Goal: Obtain resource: Download file/media

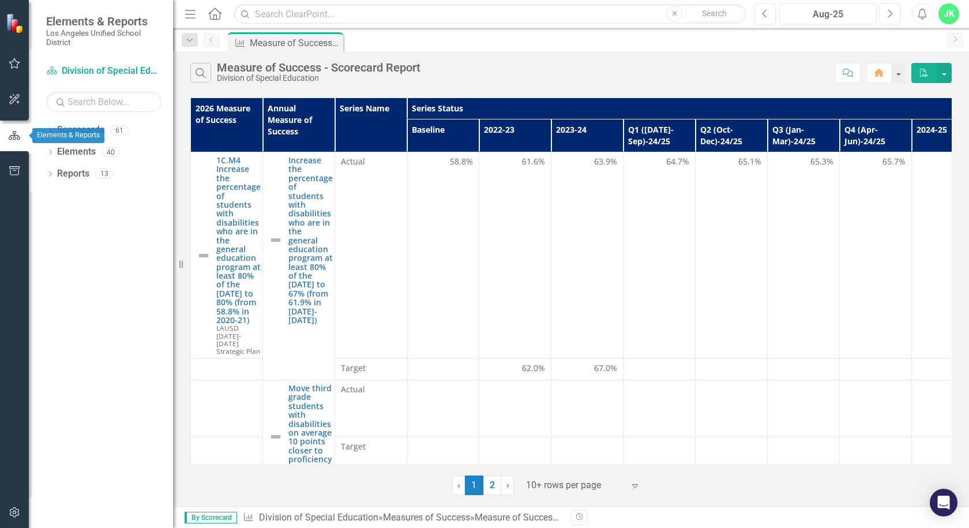
click at [16, 131] on icon "button" at bounding box center [14, 135] width 13 height 10
click at [52, 129] on icon "Dropdown" at bounding box center [50, 131] width 8 height 6
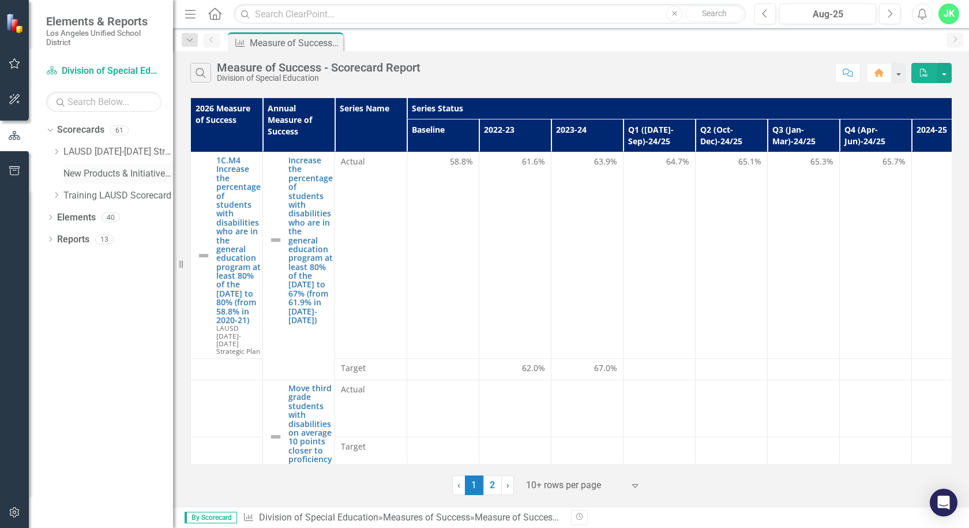
click at [91, 168] on link "New Products & Initiatives 2025-26" at bounding box center [118, 173] width 110 height 13
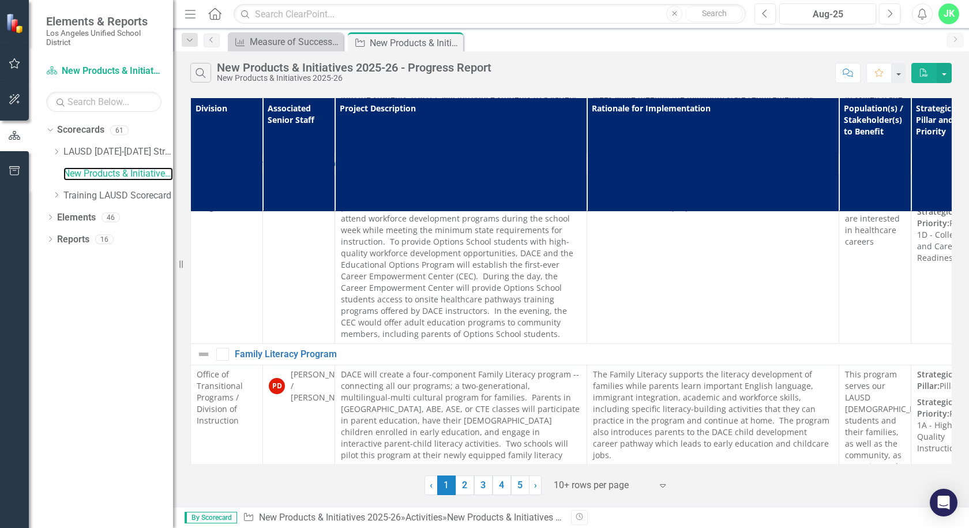
scroll to position [1491, 0]
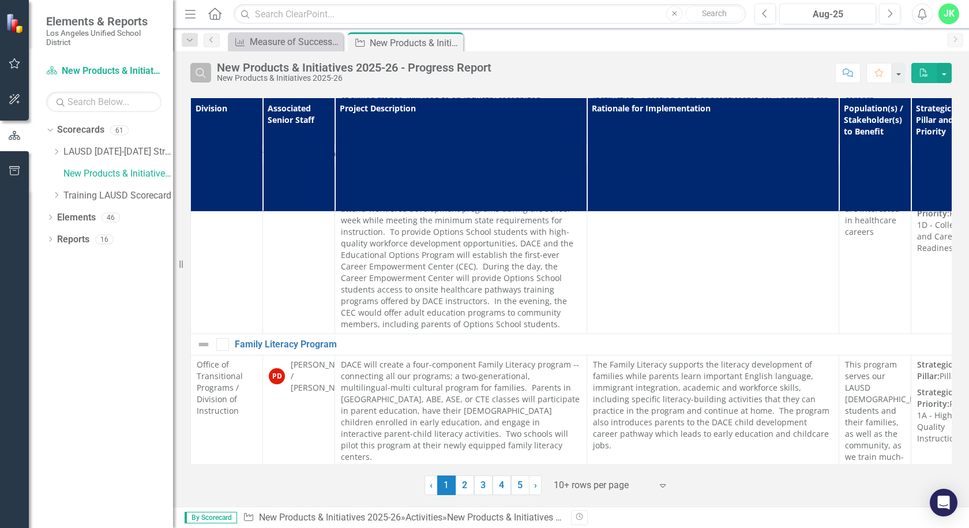
click at [201, 65] on button "Search" at bounding box center [200, 73] width 21 height 20
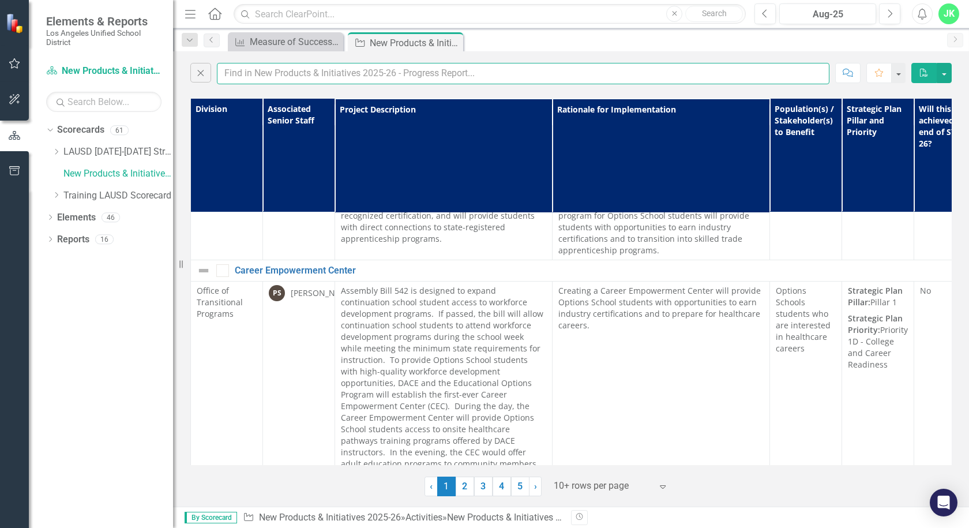
click at [294, 76] on input "text" at bounding box center [523, 73] width 612 height 21
type input "p"
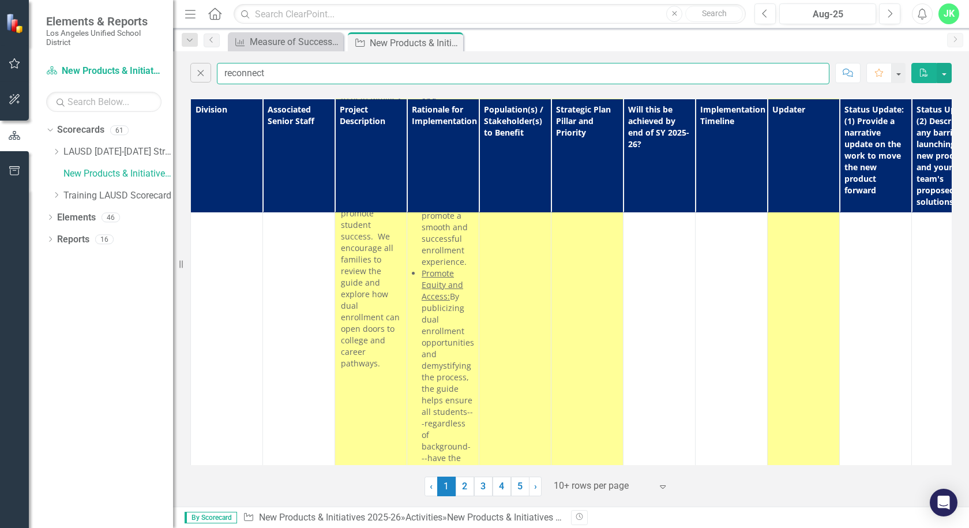
type input "reconnect"
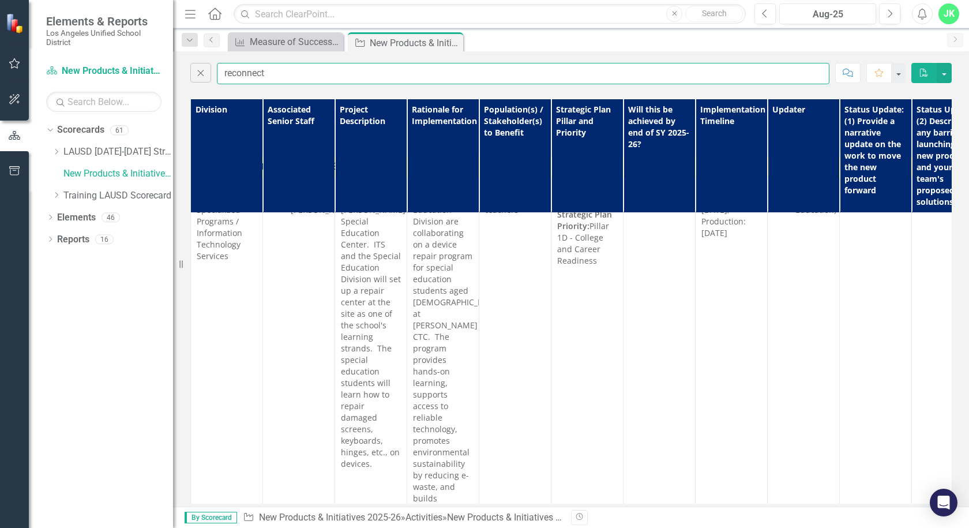
scroll to position [0, 0]
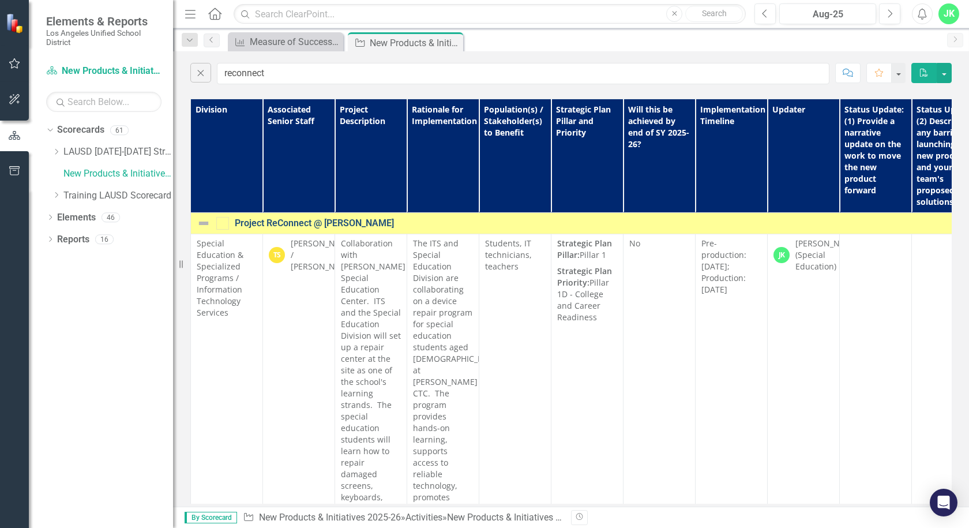
click at [265, 223] on link "Project ReConnect @ [PERSON_NAME]" at bounding box center [678, 223] width 887 height 10
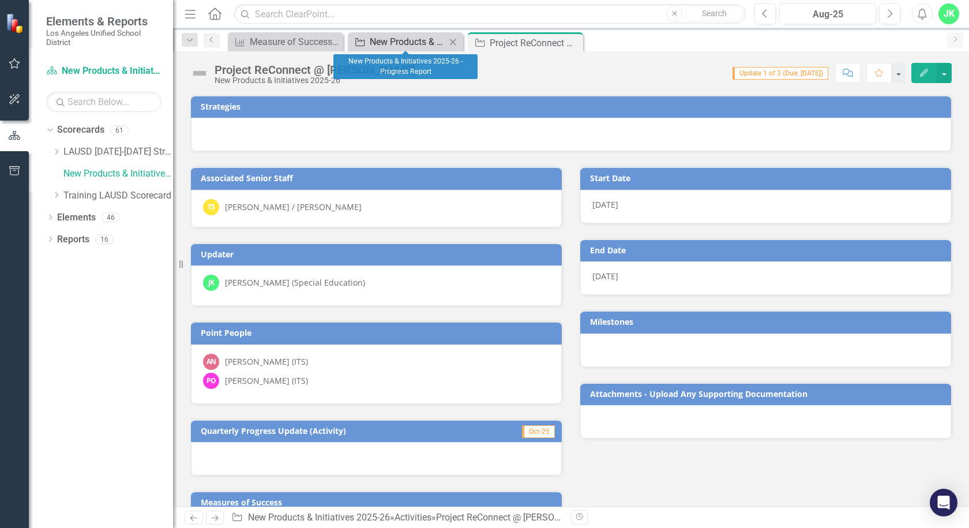
click at [414, 42] on div "New Products & Initiatives 2025-26 - Progress Report" at bounding box center [408, 42] width 76 height 14
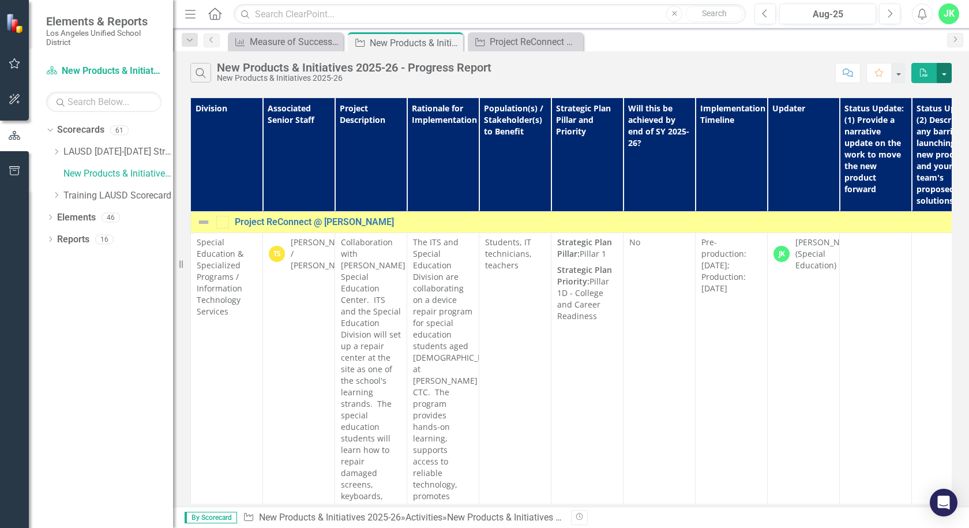
click at [948, 74] on button "button" at bounding box center [943, 73] width 15 height 20
click at [933, 113] on link "Excel Export to Excel" at bounding box center [905, 115] width 91 height 21
